Goal: Information Seeking & Learning: Learn about a topic

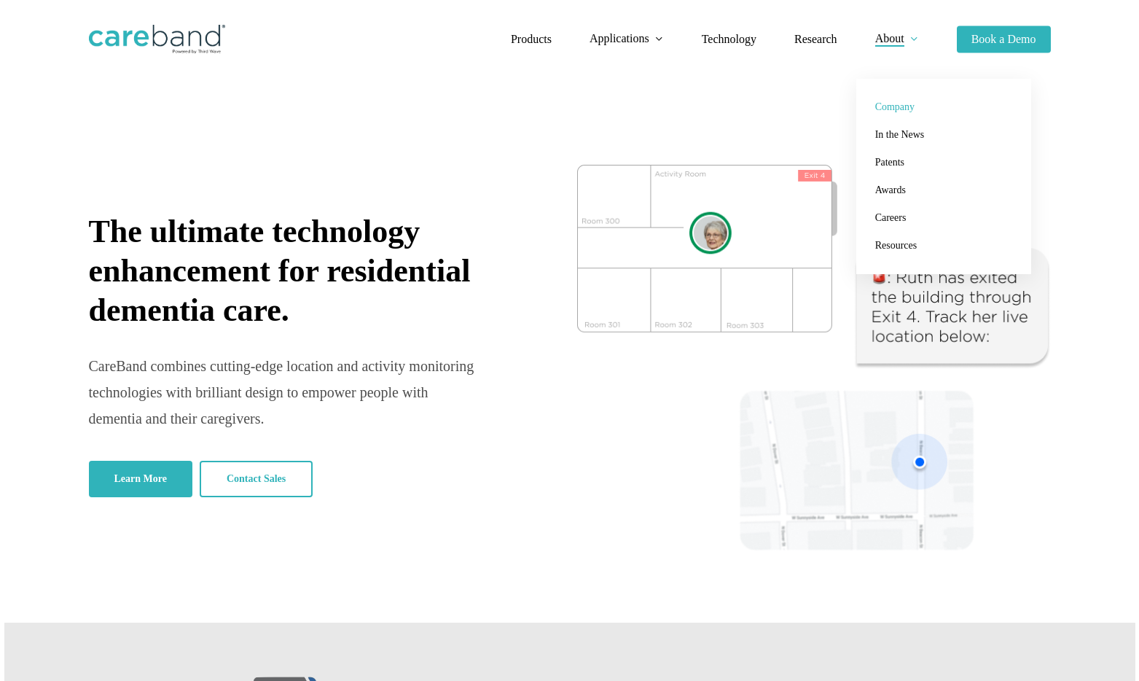
click at [906, 102] on span "Company" at bounding box center [894, 106] width 39 height 11
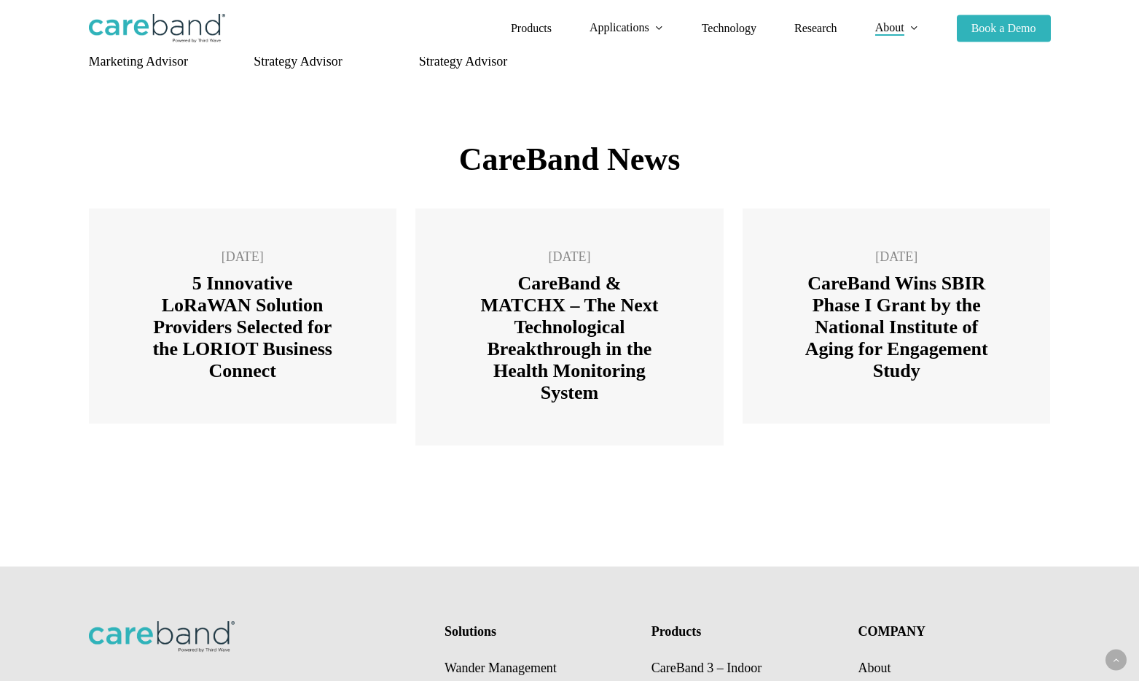
scroll to position [2078, 0]
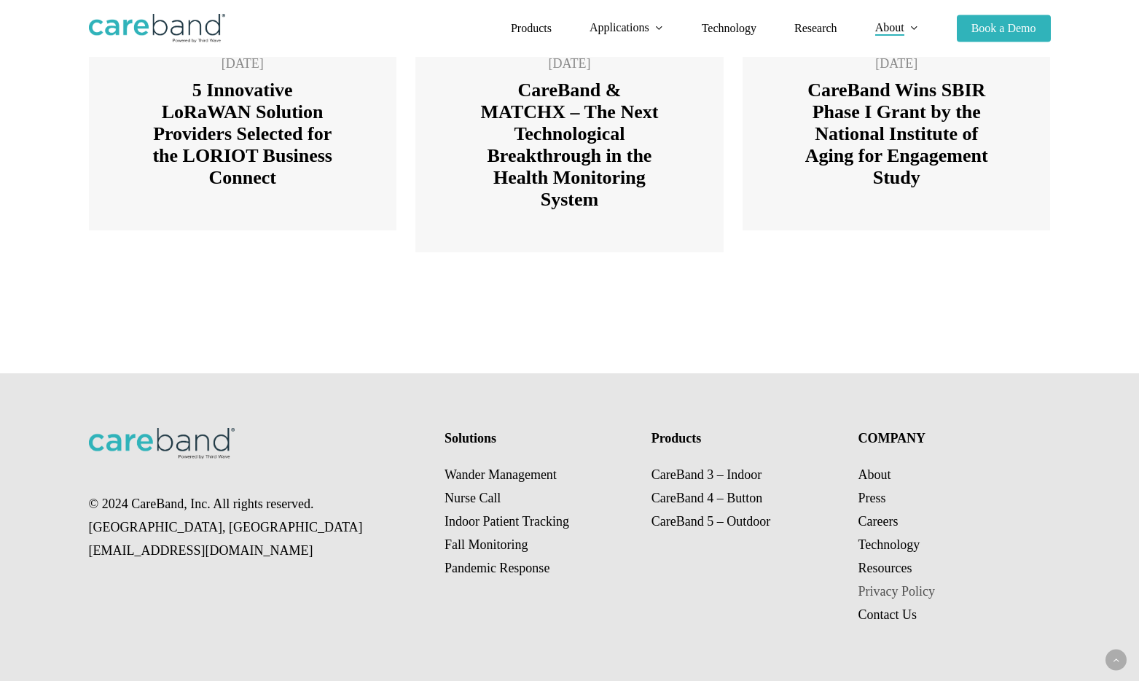
click at [915, 593] on link "Privacy Policy" at bounding box center [896, 591] width 77 height 15
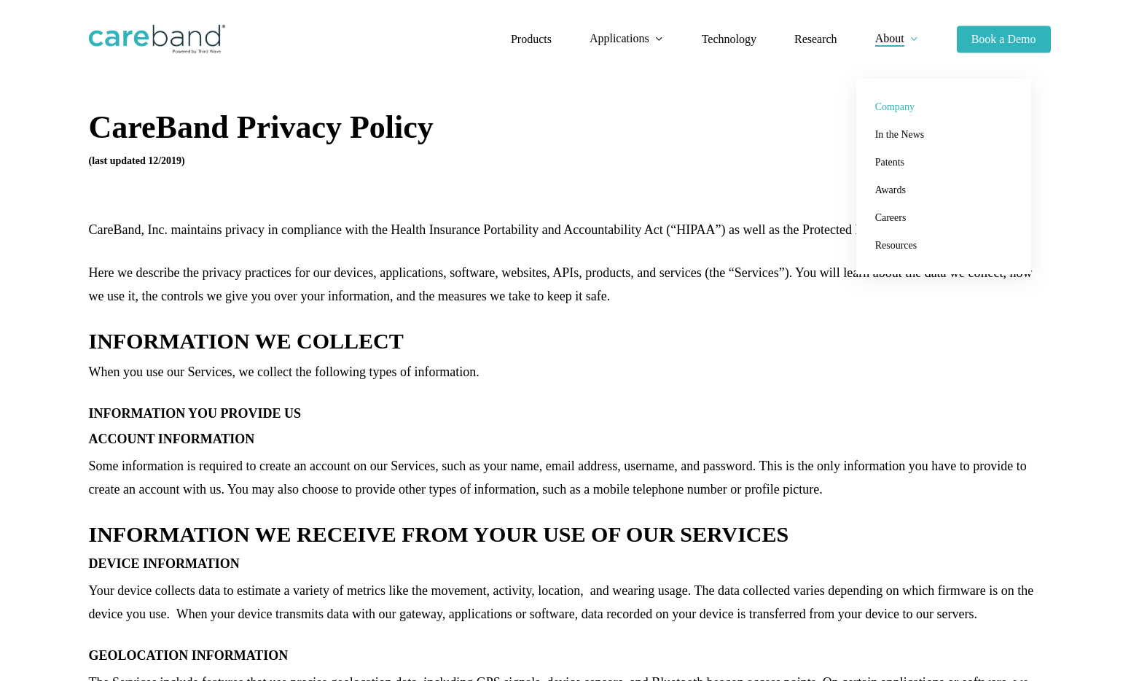
click at [897, 104] on span "Company" at bounding box center [894, 106] width 39 height 11
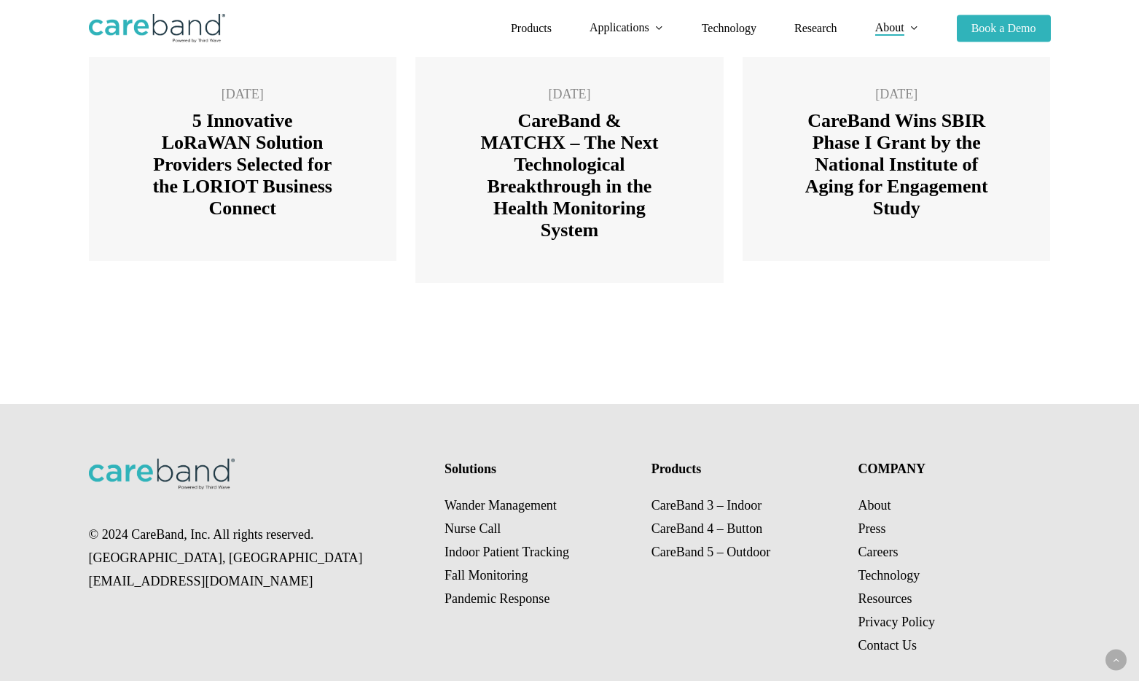
scroll to position [2078, 0]
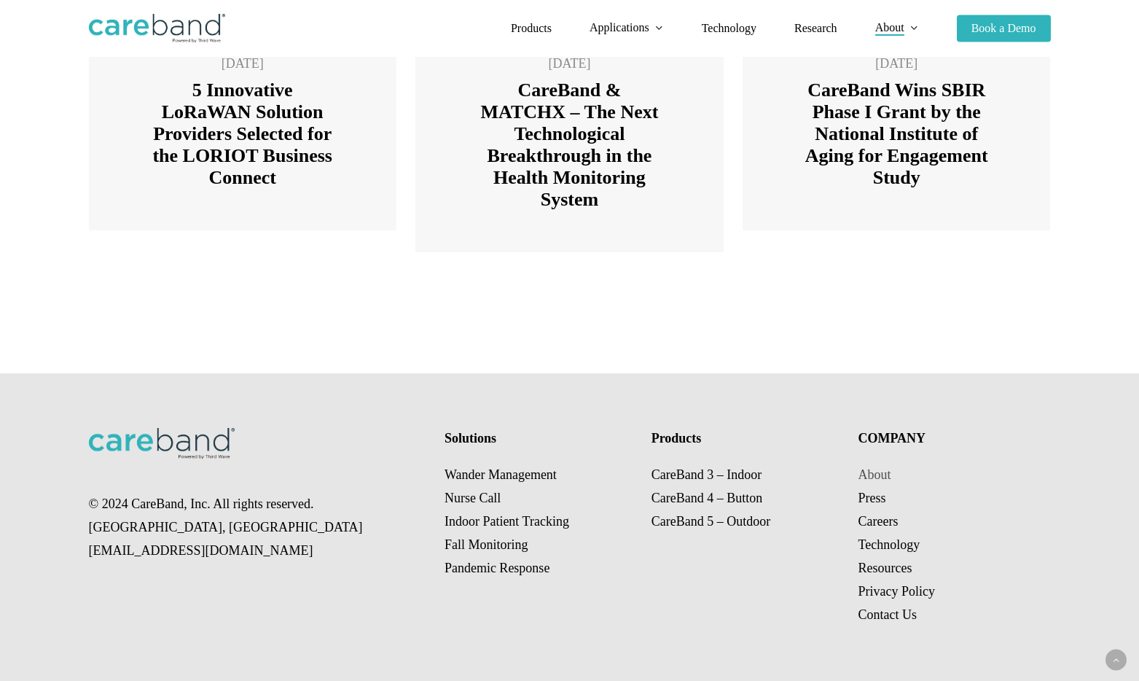
click at [876, 477] on link "About" at bounding box center [874, 474] width 33 height 15
